Goal: Task Accomplishment & Management: Use online tool/utility

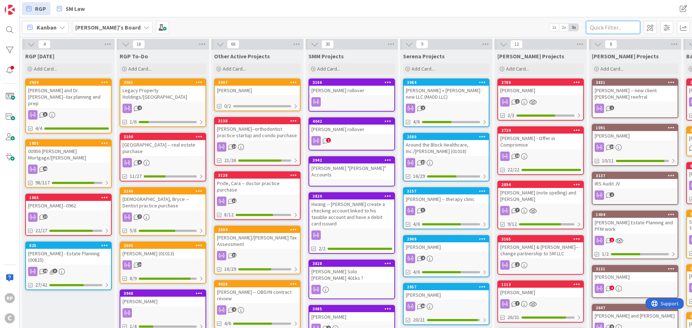
click at [618, 27] on input "text" at bounding box center [613, 27] width 54 height 13
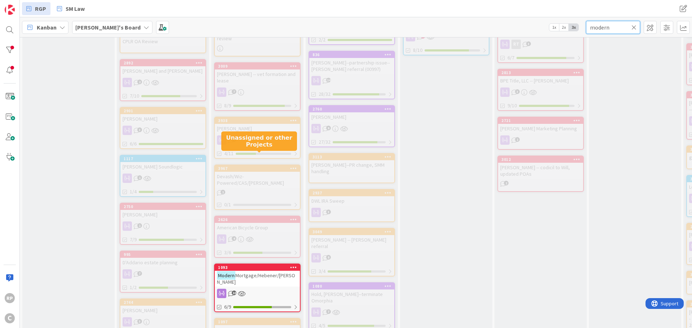
scroll to position [504, 0]
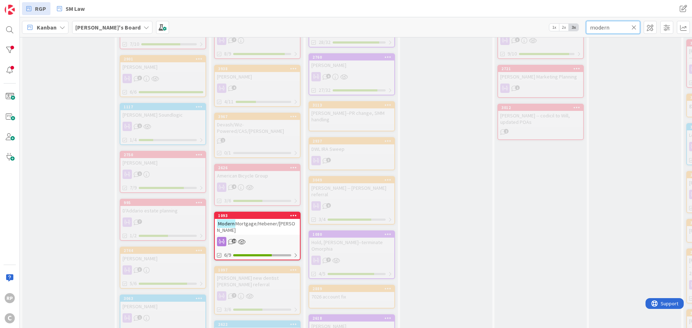
type input "modern"
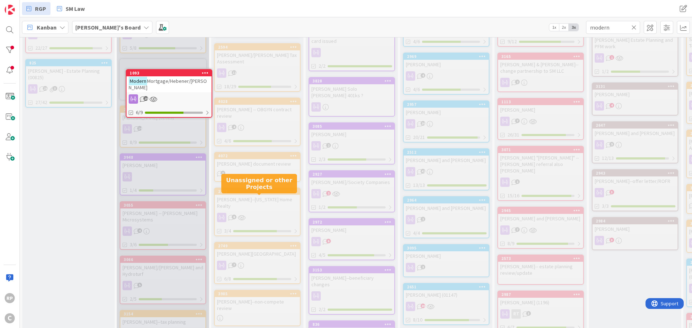
scroll to position [139, 0]
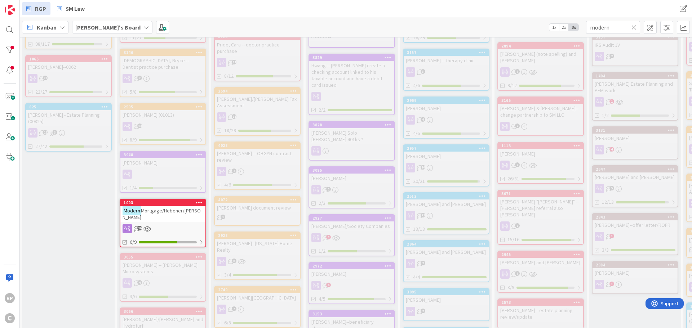
click at [170, 200] on div "1093" at bounding box center [162, 203] width 85 height 6
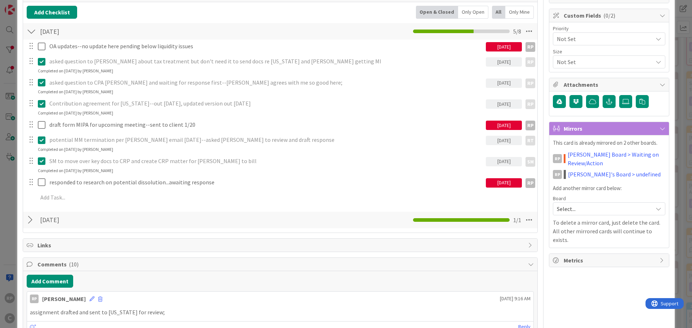
scroll to position [108, 0]
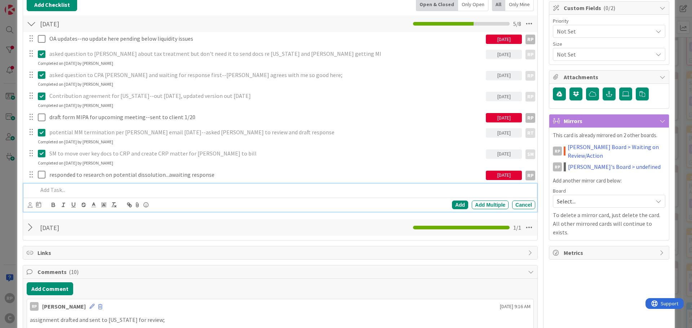
click at [77, 188] on p at bounding box center [285, 190] width 494 height 8
click at [60, 191] on p at bounding box center [285, 190] width 494 height 8
click at [460, 203] on div "Add" at bounding box center [460, 205] width 16 height 9
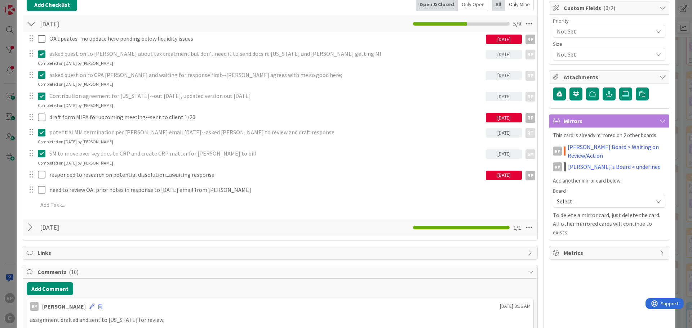
scroll to position [0, 0]
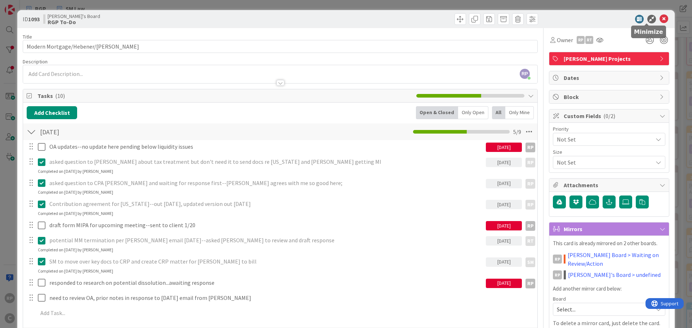
click at [659, 18] on icon at bounding box center [663, 19] width 9 height 9
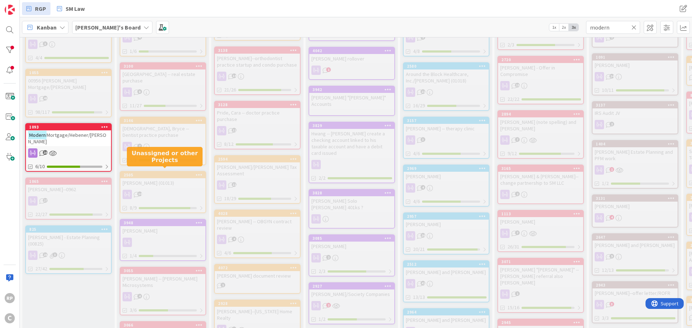
scroll to position [68, 0]
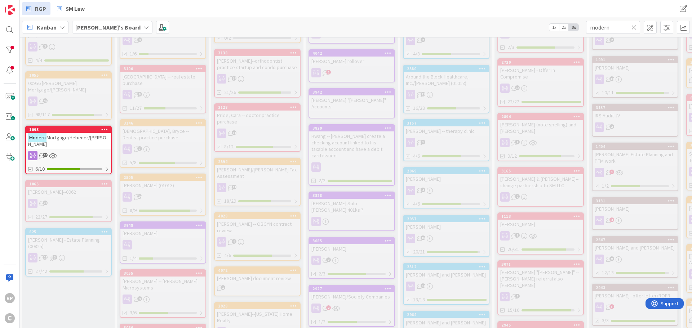
click at [635, 27] on icon at bounding box center [633, 27] width 5 height 6
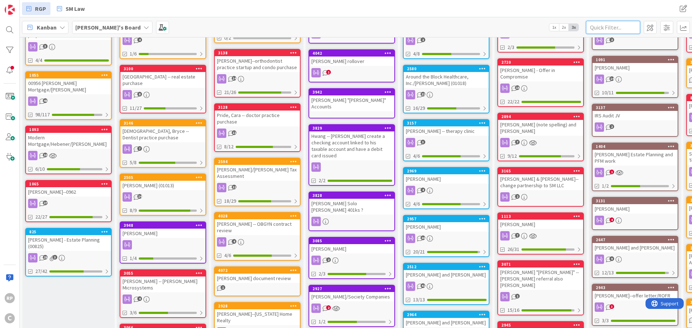
click at [613, 29] on input "text" at bounding box center [613, 27] width 54 height 13
type input "[PERSON_NAME]"
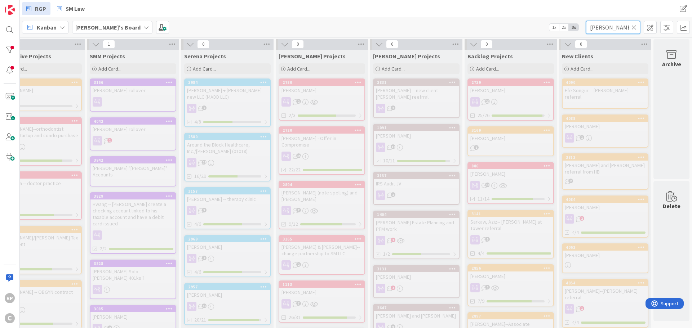
scroll to position [0, 0]
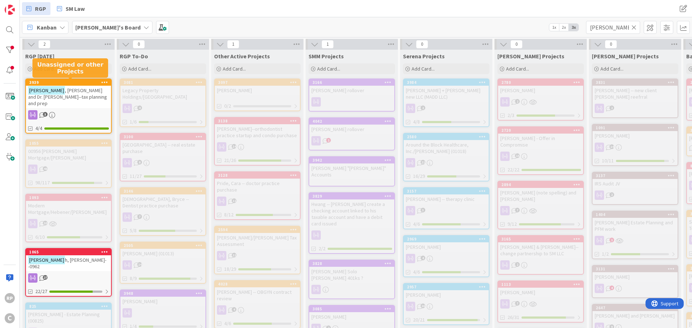
click at [77, 80] on div "3939" at bounding box center [70, 82] width 82 height 5
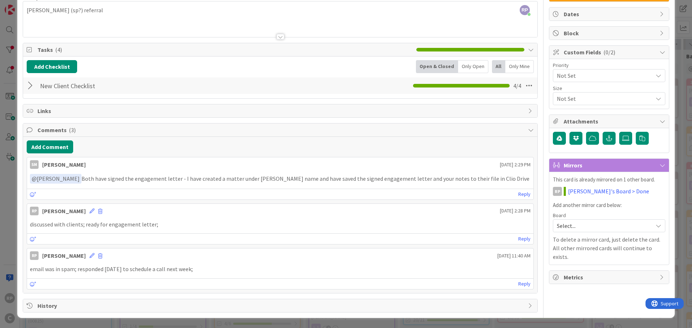
scroll to position [28, 0]
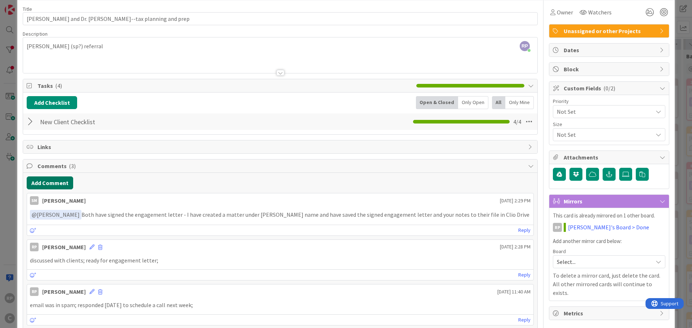
click at [54, 184] on button "Add Comment" at bounding box center [50, 182] width 46 height 13
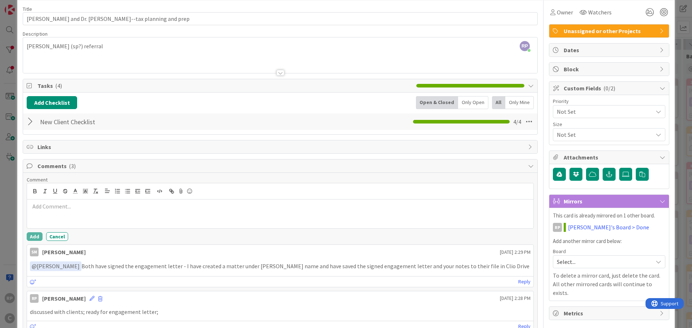
click at [54, 206] on p at bounding box center [280, 206] width 500 height 8
click at [33, 237] on button "Add" at bounding box center [35, 236] width 16 height 9
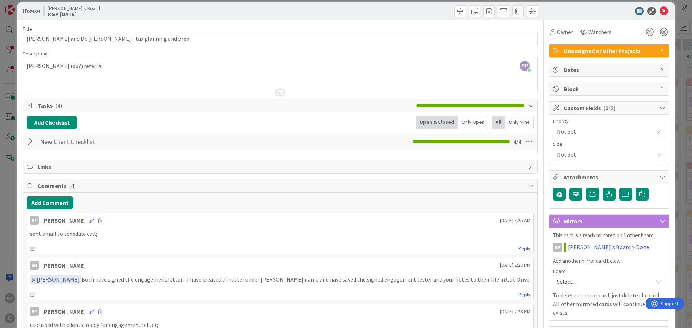
scroll to position [0, 0]
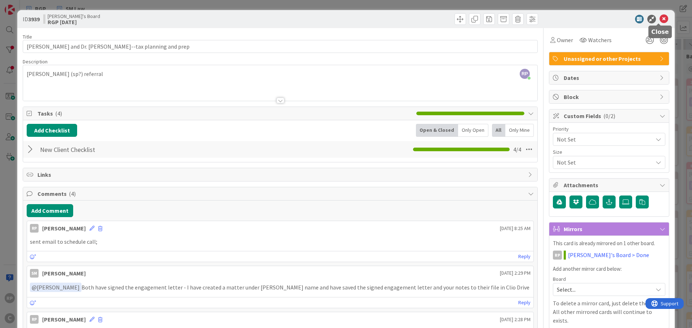
click at [659, 20] on icon at bounding box center [663, 19] width 9 height 9
